Goal: Transaction & Acquisition: Refill Balance

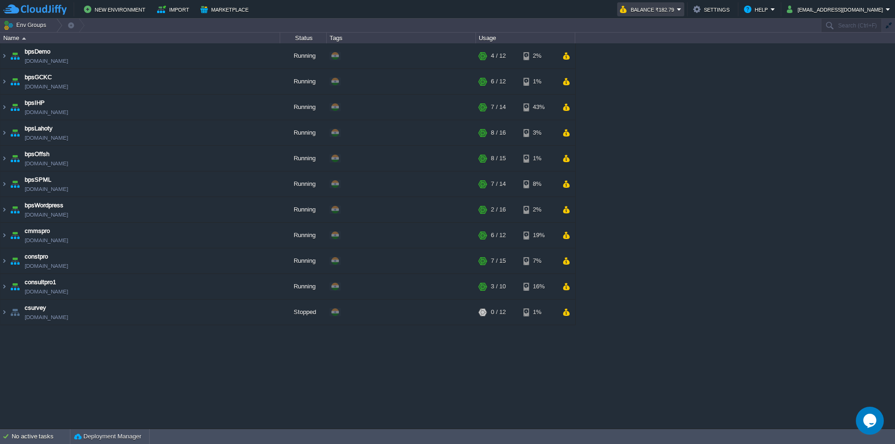
click at [677, 6] on button "Balance ₹182.79" at bounding box center [648, 9] width 57 height 11
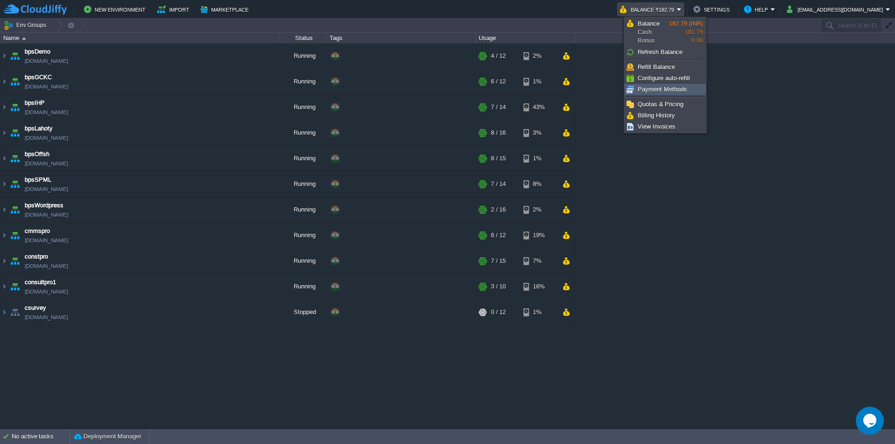
click at [664, 91] on span "Payment Methods" at bounding box center [662, 89] width 49 height 7
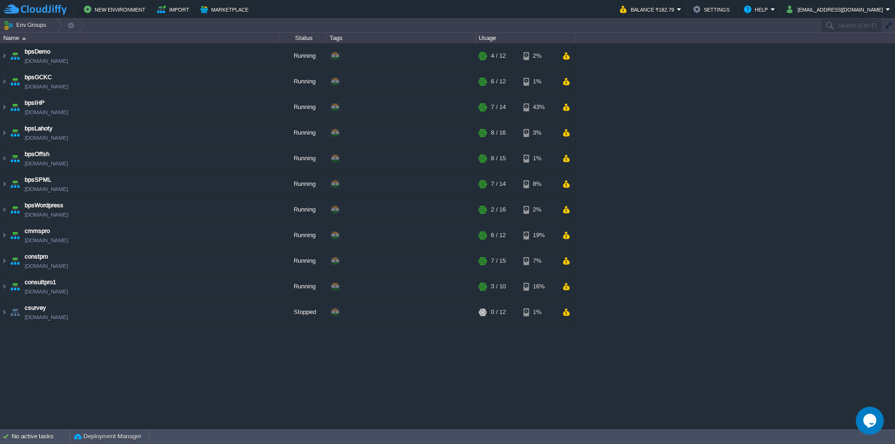
click at [677, 13] on button "Balance ₹182.79" at bounding box center [648, 9] width 57 height 11
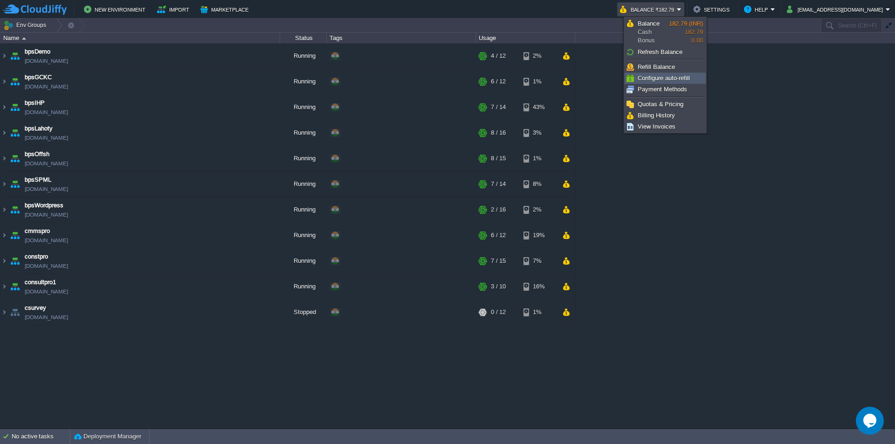
click at [674, 76] on span "Configure auto-refill" at bounding box center [664, 78] width 52 height 7
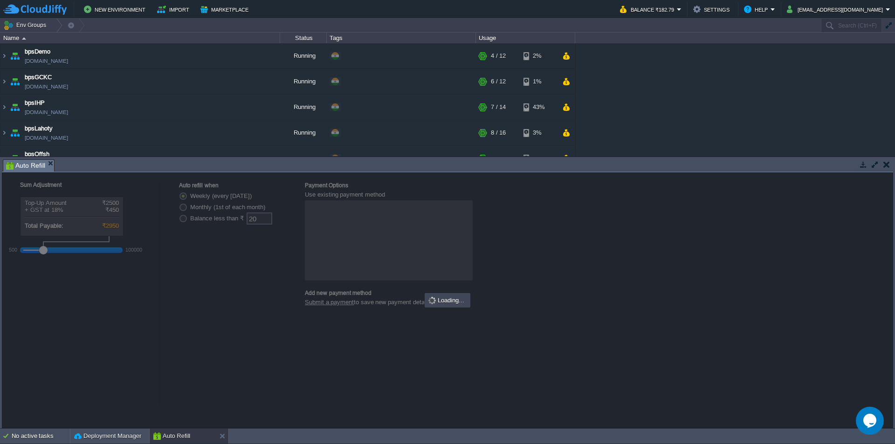
radio input "false"
radio input "true"
type input "0"
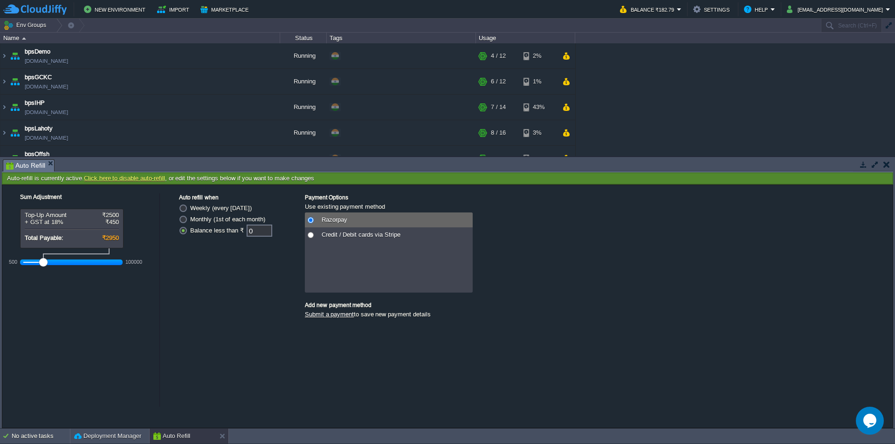
click at [883, 163] on td at bounding box center [887, 164] width 12 height 11
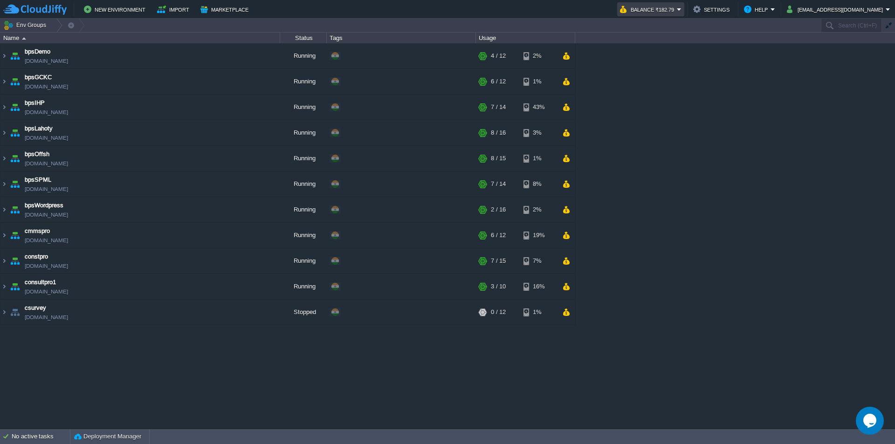
click at [677, 11] on button "Balance ₹182.79" at bounding box center [648, 9] width 57 height 11
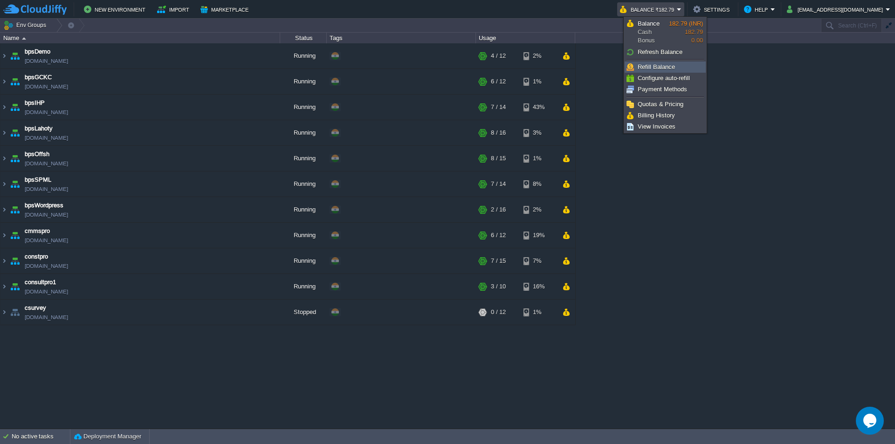
click at [664, 65] on span "Refill Balance" at bounding box center [656, 66] width 37 height 7
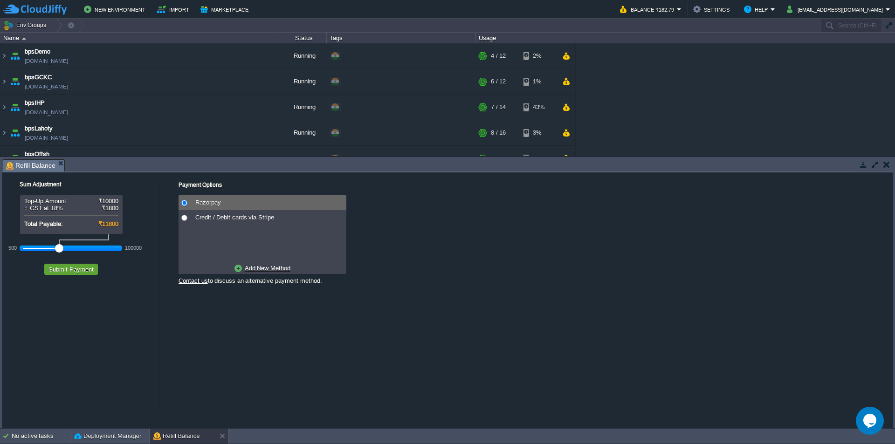
drag, startPoint x: 42, startPoint y: 245, endPoint x: 58, endPoint y: 247, distance: 16.5
click at [58, 247] on div at bounding box center [59, 248] width 8 height 8
click at [61, 270] on button "Submit Payment" at bounding box center [71, 269] width 51 height 8
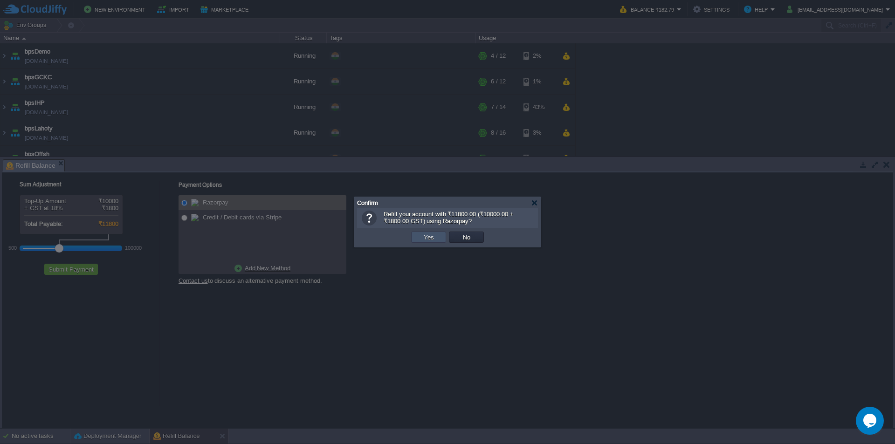
click at [424, 238] on button "Yes" at bounding box center [429, 237] width 16 height 8
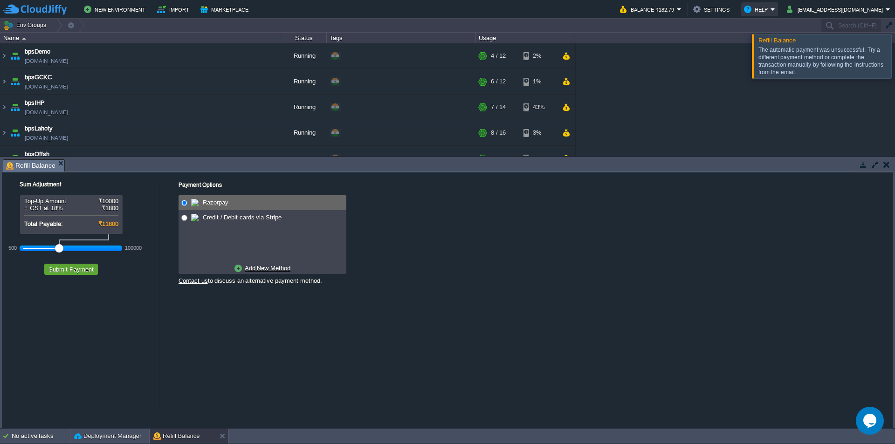
click at [771, 9] on button "Help" at bounding box center [757, 9] width 27 height 11
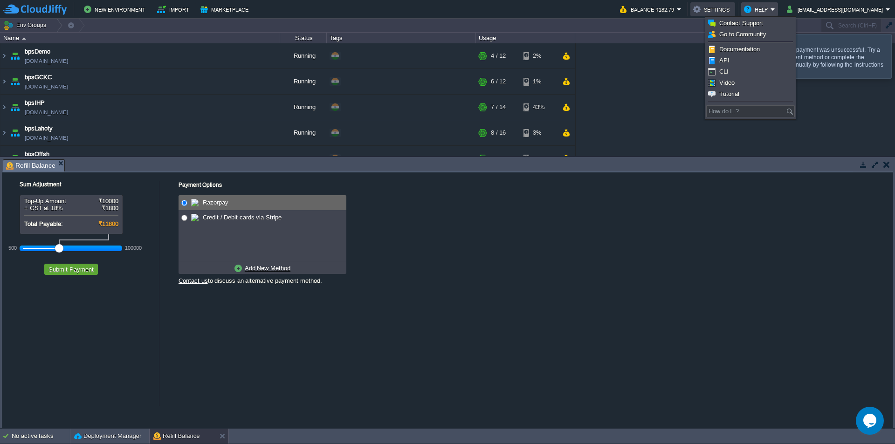
click at [732, 10] on button "Settings" at bounding box center [712, 9] width 39 height 11
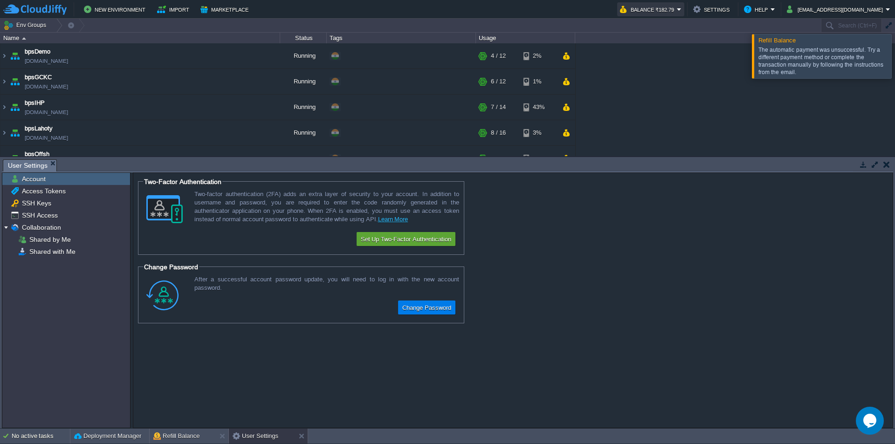
click at [677, 6] on button "Balance ₹182.79" at bounding box center [648, 9] width 57 height 11
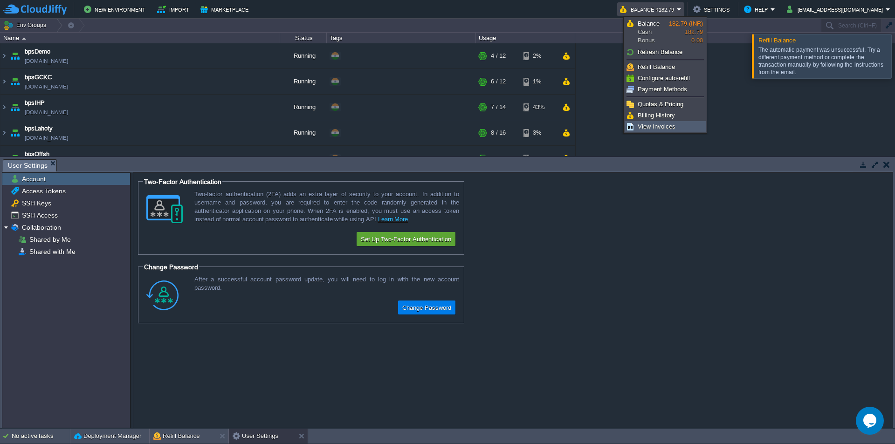
click at [658, 129] on span "View Invoices" at bounding box center [657, 126] width 38 height 7
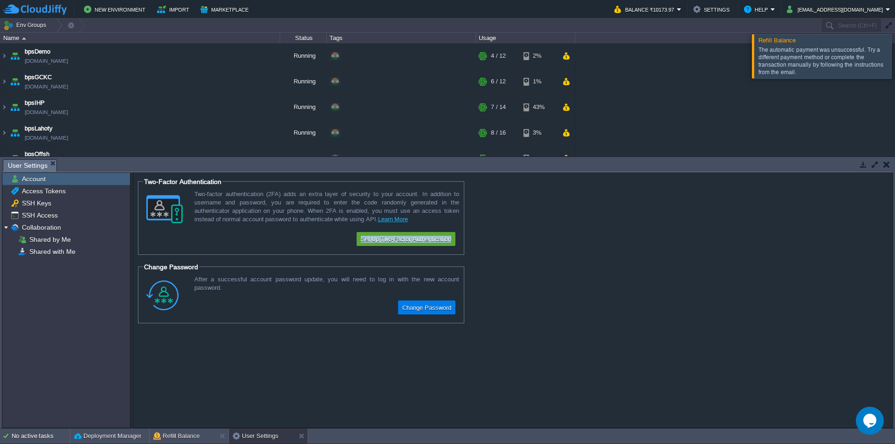
click at [586, 257] on form "Two-Factor Authentication Two-factor authentication (2FA) adds an extra layer o…" at bounding box center [513, 300] width 760 height 255
click at [888, 165] on button "button" at bounding box center [887, 164] width 7 height 8
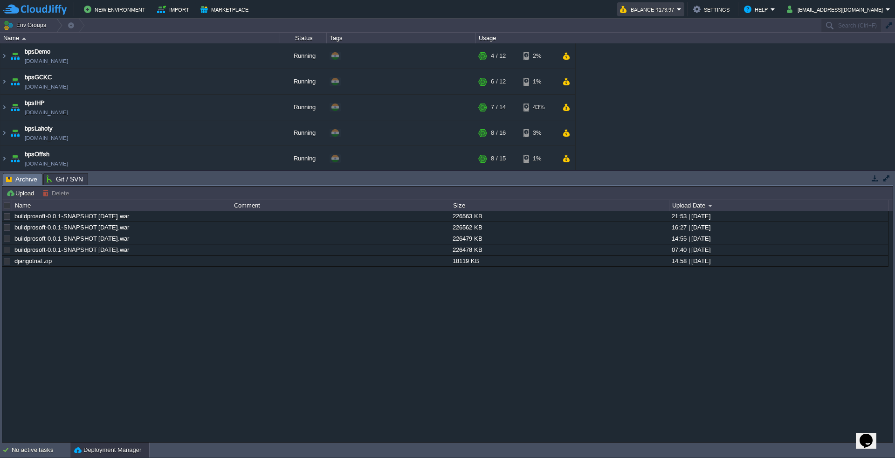
click at [672, 14] on button "Balance ₹173.97" at bounding box center [648, 9] width 57 height 11
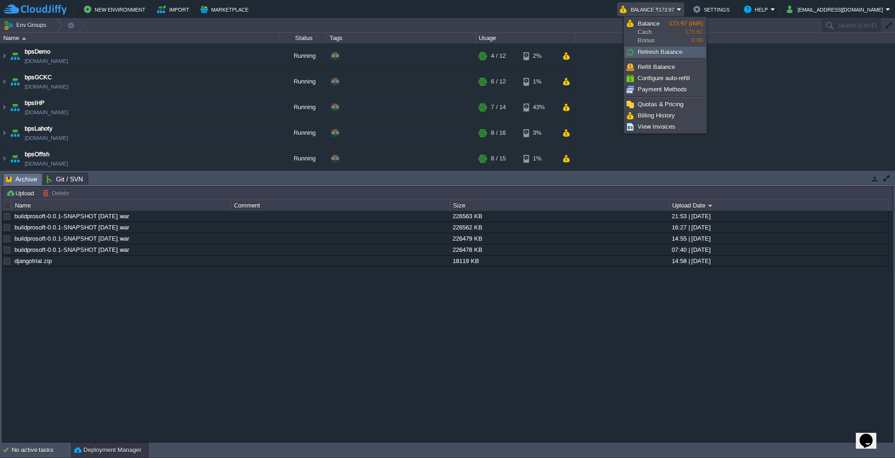
click at [669, 52] on span "Refresh Balance" at bounding box center [660, 51] width 45 height 7
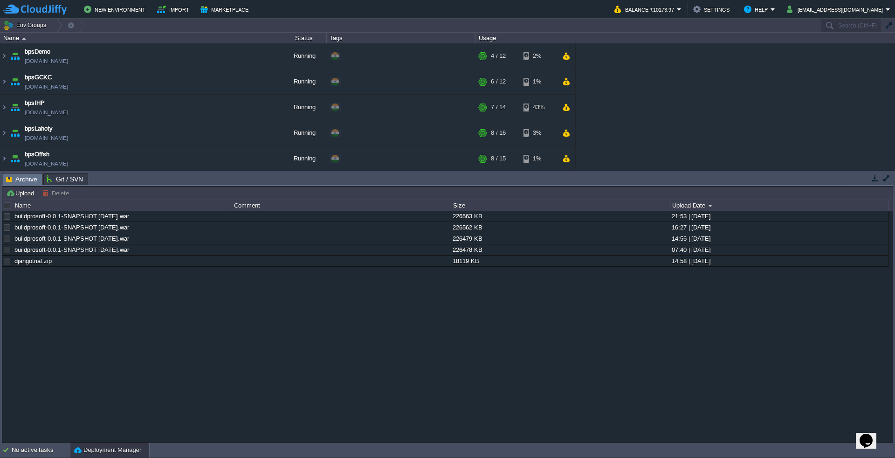
click at [736, 71] on div "bpsDemo [DOMAIN_NAME] Running + Add to Env Group RAM 29% CPU 2% 4 / 12 2% bpsGC…" at bounding box center [447, 106] width 895 height 126
click at [677, 7] on button "Balance ₹10173.97" at bounding box center [646, 9] width 62 height 11
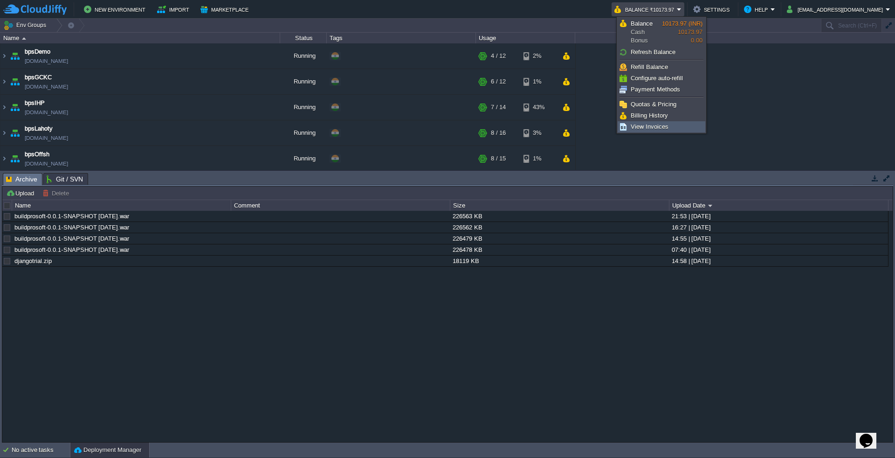
click at [670, 125] on link "View Invoices" at bounding box center [661, 127] width 87 height 10
